Goal: Information Seeking & Learning: Learn about a topic

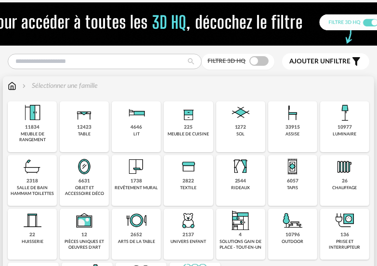
scroll to position [48, 0]
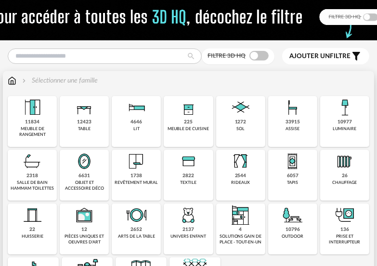
click at [139, 166] on img at bounding box center [136, 161] width 23 height 23
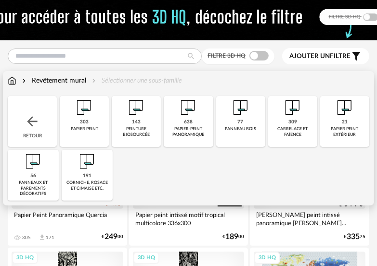
click at [236, 110] on img at bounding box center [240, 107] width 23 height 23
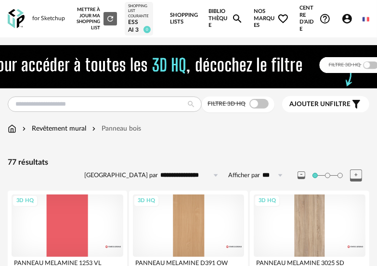
click at [52, 128] on div "Revêtement mural" at bounding box center [53, 129] width 66 height 10
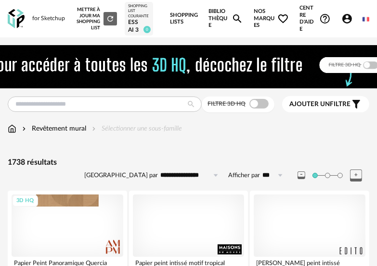
click at [31, 166] on div "1738 résultats" at bounding box center [188, 163] width 361 height 10
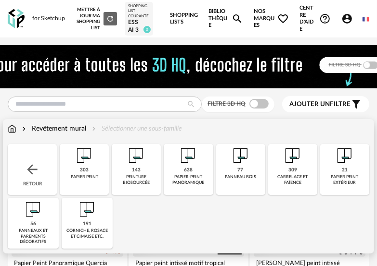
click at [67, 132] on div "Revêtement mural" at bounding box center [53, 129] width 66 height 10
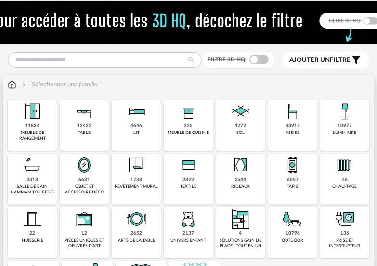
scroll to position [48, 0]
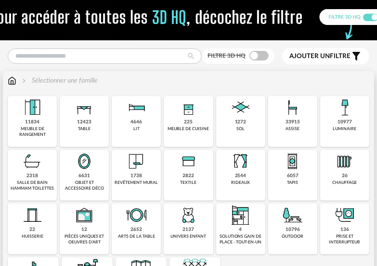
click at [137, 164] on img at bounding box center [136, 161] width 23 height 23
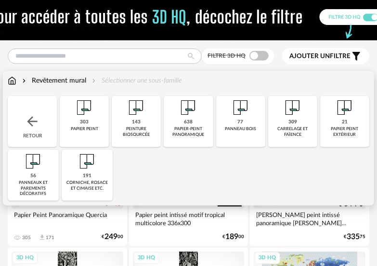
click at [39, 167] on img at bounding box center [33, 161] width 23 height 23
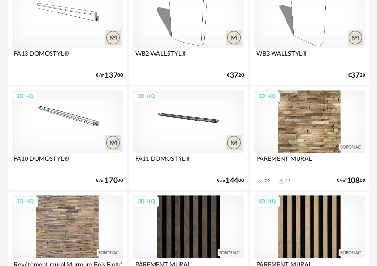
scroll to position [1279, 0]
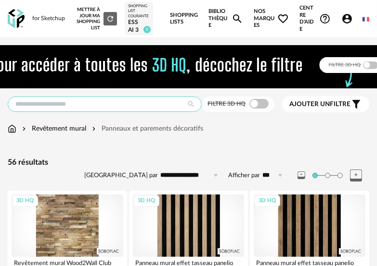
click at [83, 104] on input "text" at bounding box center [105, 104] width 194 height 15
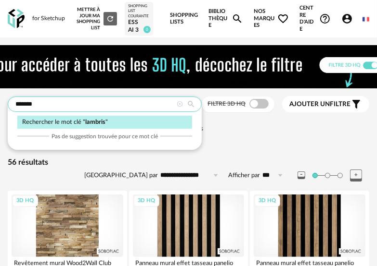
type input "*******"
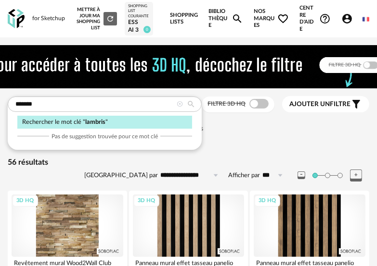
click at [94, 123] on span "lambris" at bounding box center [95, 122] width 20 height 6
type input "**********"
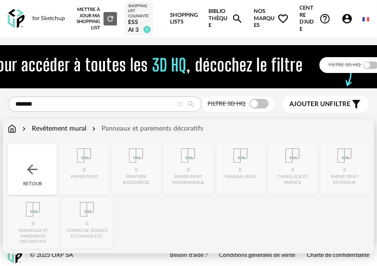
click at [10, 131] on img at bounding box center [12, 129] width 9 height 10
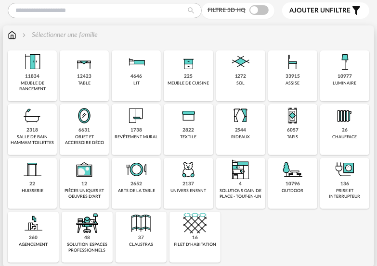
scroll to position [96, 0]
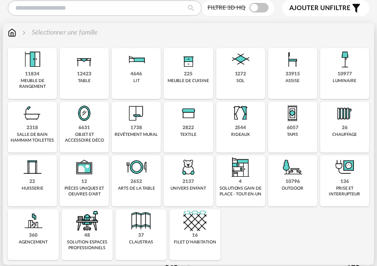
click at [133, 227] on img at bounding box center [140, 221] width 23 height 23
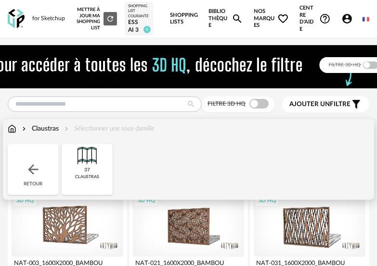
click at [11, 129] on img at bounding box center [12, 129] width 9 height 10
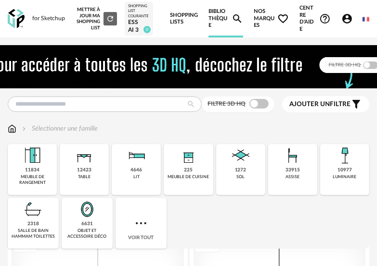
click at [27, 164] on img at bounding box center [32, 155] width 23 height 23
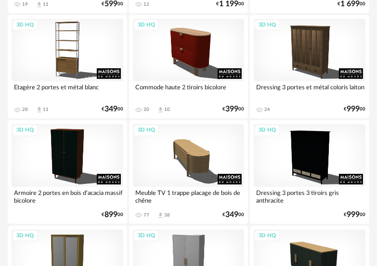
scroll to position [1347, 0]
